Goal: Information Seeking & Learning: Learn about a topic

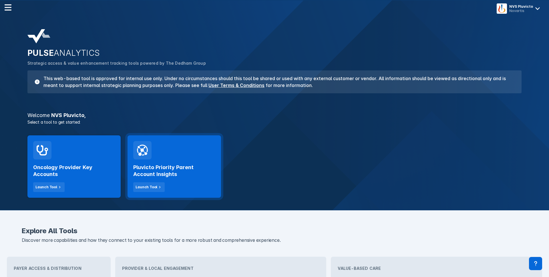
click at [173, 175] on h2 "Pluvicto Priority Parent Account Insights" at bounding box center [174, 171] width 82 height 14
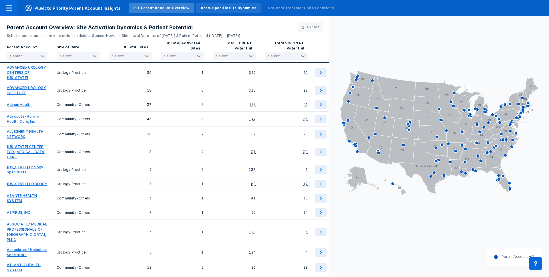
click at [210, 11] on div "Area-Specific Site Dynamics" at bounding box center [228, 8] width 64 height 10
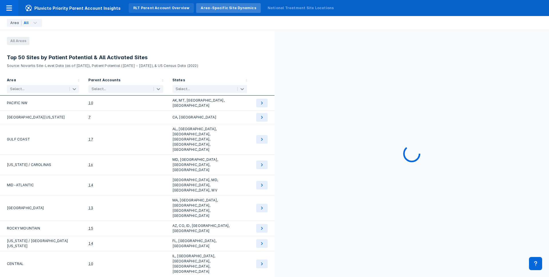
click at [178, 6] on div "RLT Parent Account Overview" at bounding box center [161, 7] width 56 height 5
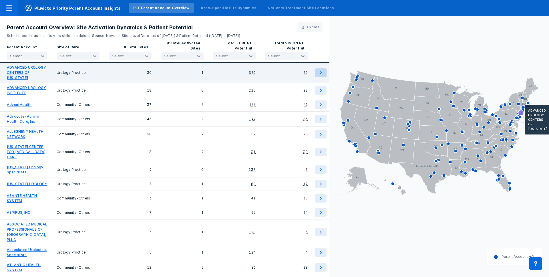
click at [319, 73] on icon at bounding box center [320, 72] width 7 height 7
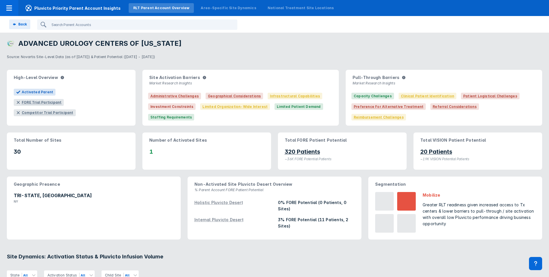
click at [283, 50] on header "ADVANCED UROLOGY CENTERS OF [US_STATE] Source: Novartis Site-Level Data (as of …" at bounding box center [274, 48] width 549 height 30
click at [346, 58] on p "Source: Novartis Site-Level Data (as of [DATE]) & Patient Potential ([DATE] - […" at bounding box center [274, 55] width 535 height 7
click at [325, 59] on p "Source: Novartis Site-Level Data (as of [DATE]) & Patient Potential ([DATE] - […" at bounding box center [274, 55] width 535 height 7
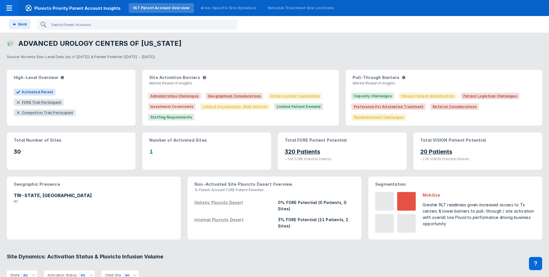
click at [325, 59] on p "Source: Novartis Site-Level Data (as of [DATE]) & Patient Potential ([DATE] - […" at bounding box center [274, 55] width 535 height 7
